Goal: Find specific page/section: Find specific page/section

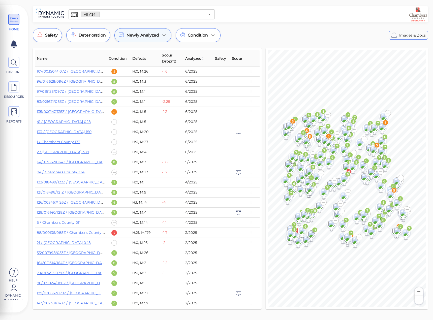
click at [142, 34] on span "Newly Analyzed" at bounding box center [143, 35] width 33 height 6
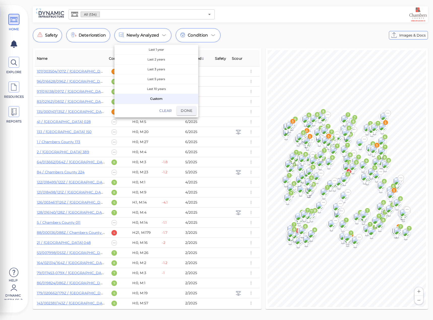
click at [287, 33] on div at bounding box center [216, 160] width 433 height 320
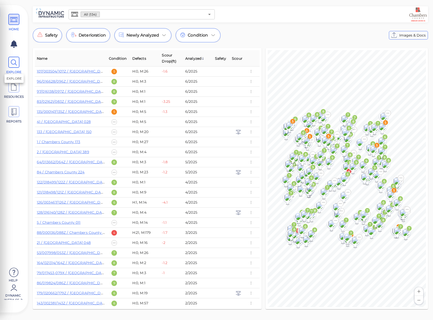
click at [20, 65] on span "EXPLORE" at bounding box center [14, 66] width 23 height 18
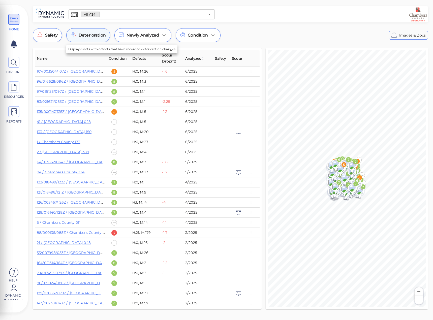
click at [94, 39] on div "Deterioration" at bounding box center [88, 35] width 44 height 14
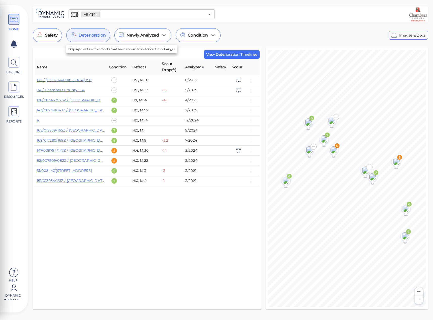
click at [90, 33] on span "Deterioration" at bounding box center [92, 35] width 27 height 6
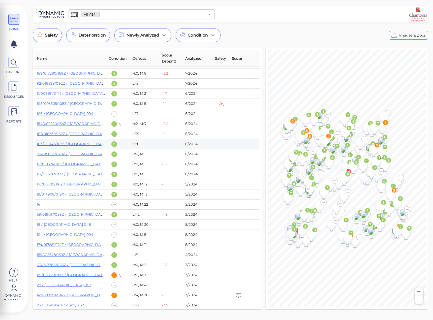
scroll to position [555, 0]
